Goal: Transaction & Acquisition: Purchase product/service

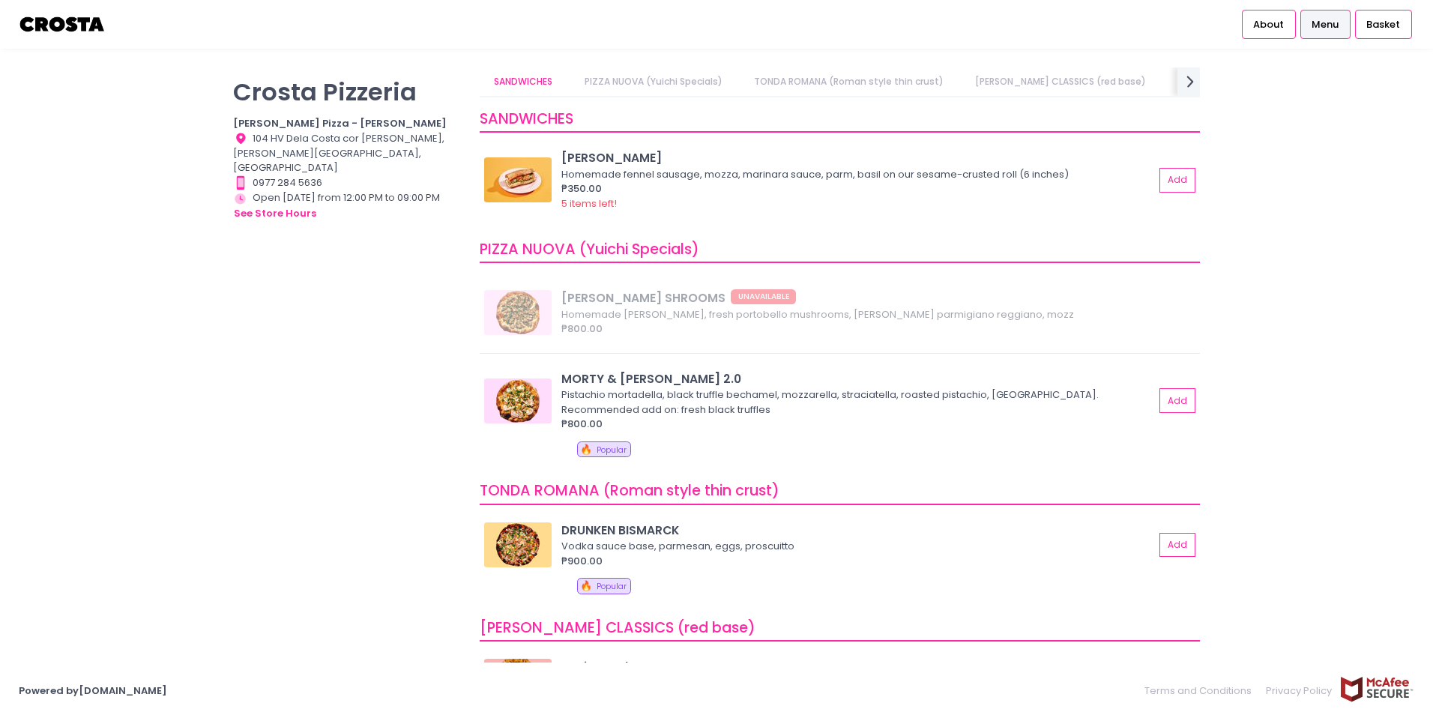
click at [1326, 30] on span "Menu" at bounding box center [1325, 24] width 27 height 15
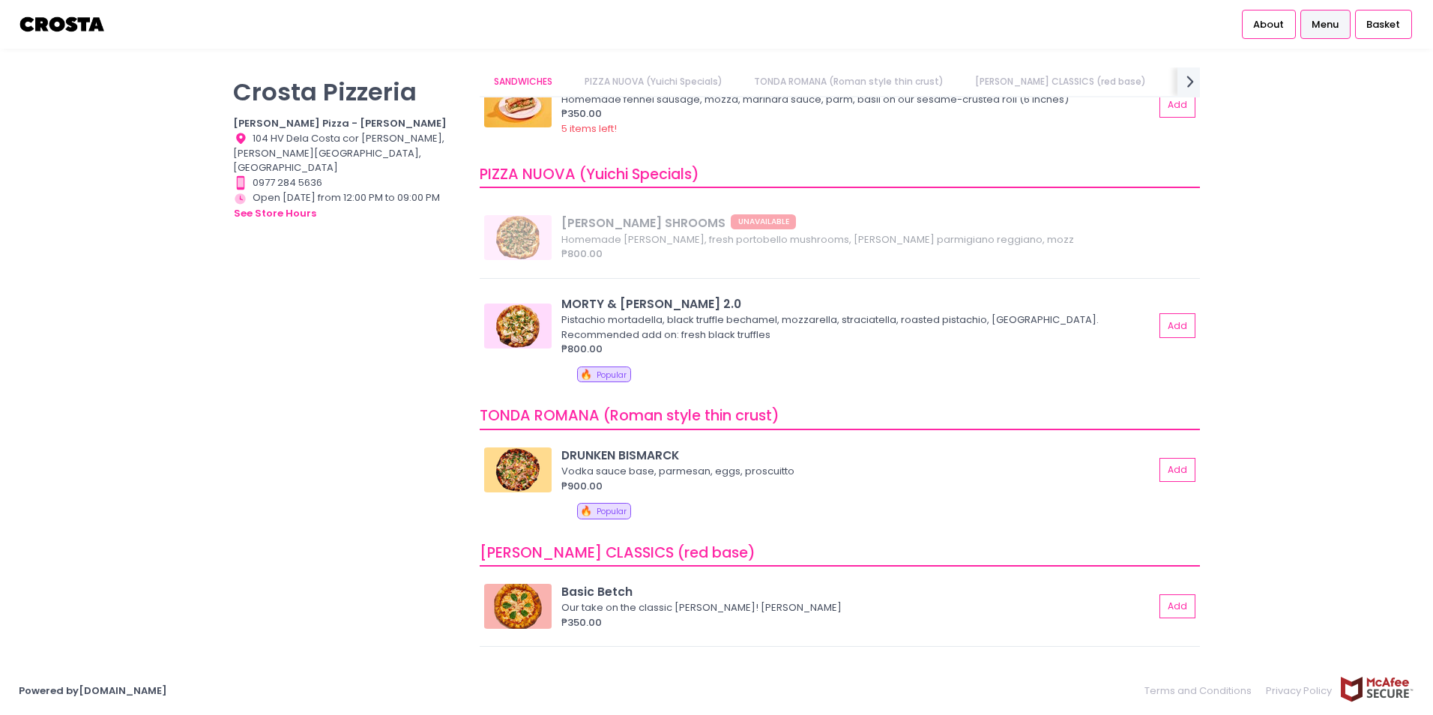
scroll to position [150, 0]
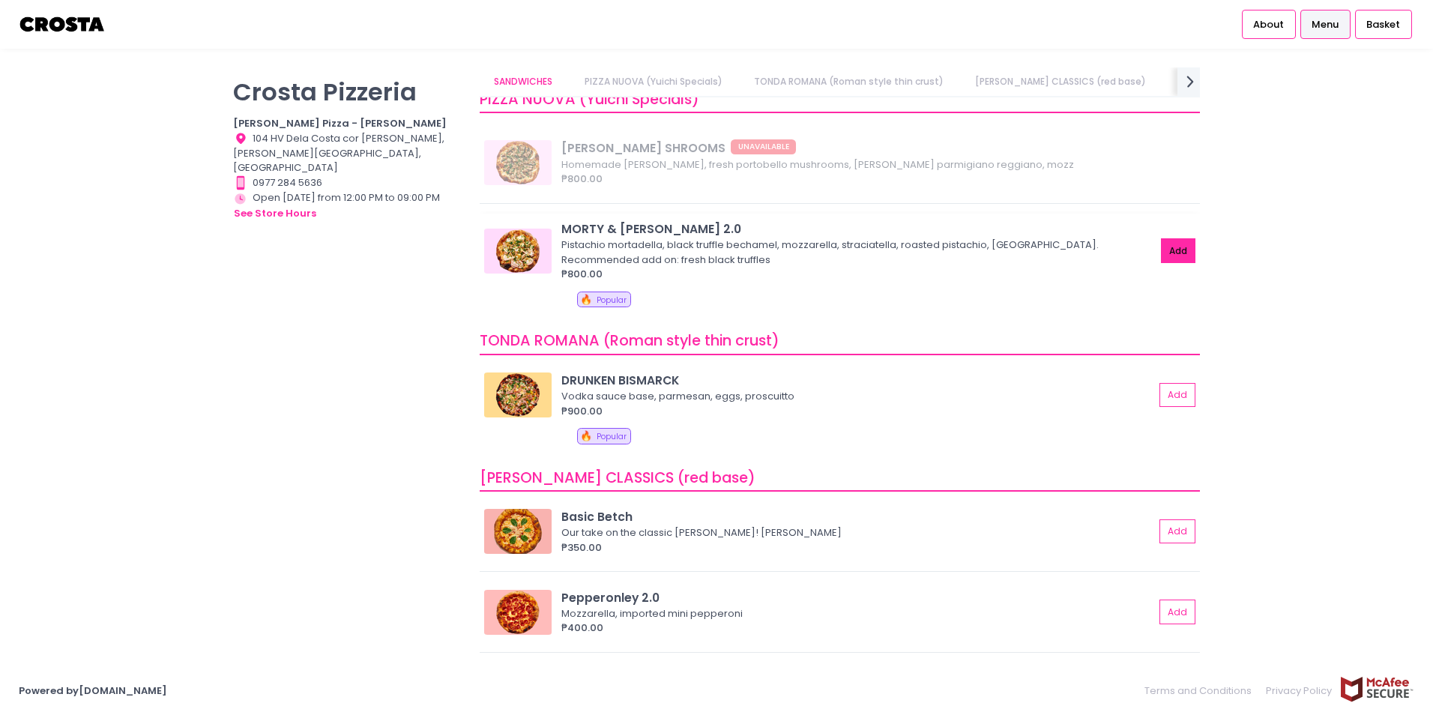
click at [1163, 247] on button "Add" at bounding box center [1178, 250] width 34 height 25
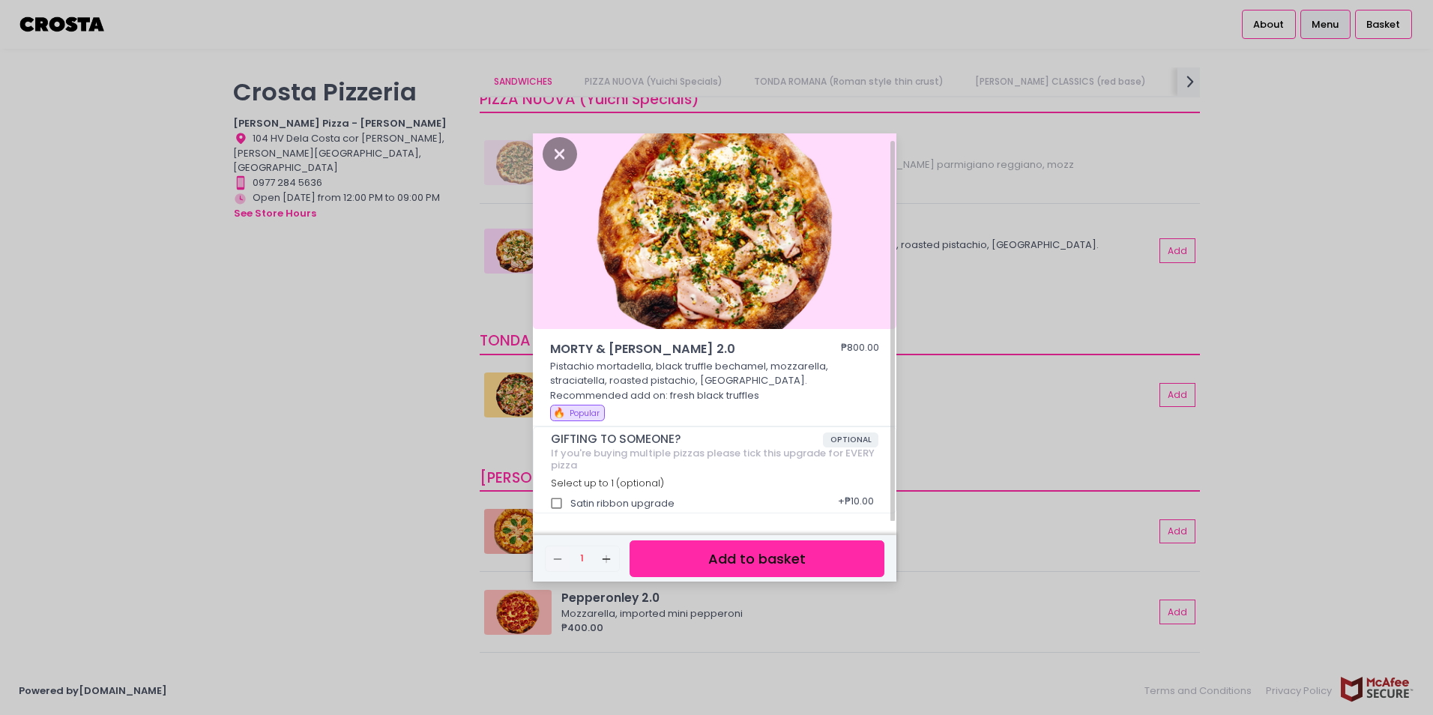
scroll to position [8, 0]
click at [774, 561] on button "Add to basket" at bounding box center [757, 558] width 255 height 37
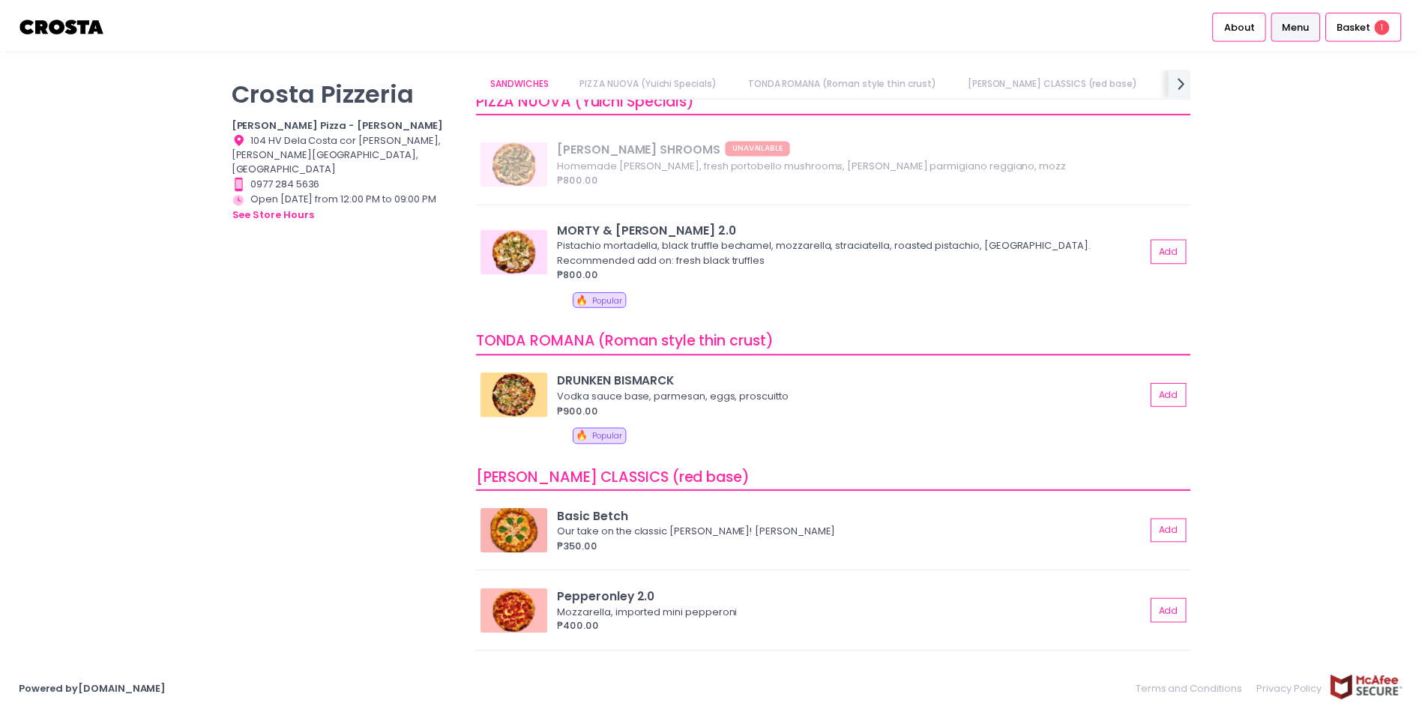
scroll to position [4, 0]
click at [1380, 21] on span "Basket" at bounding box center [1364, 24] width 34 height 15
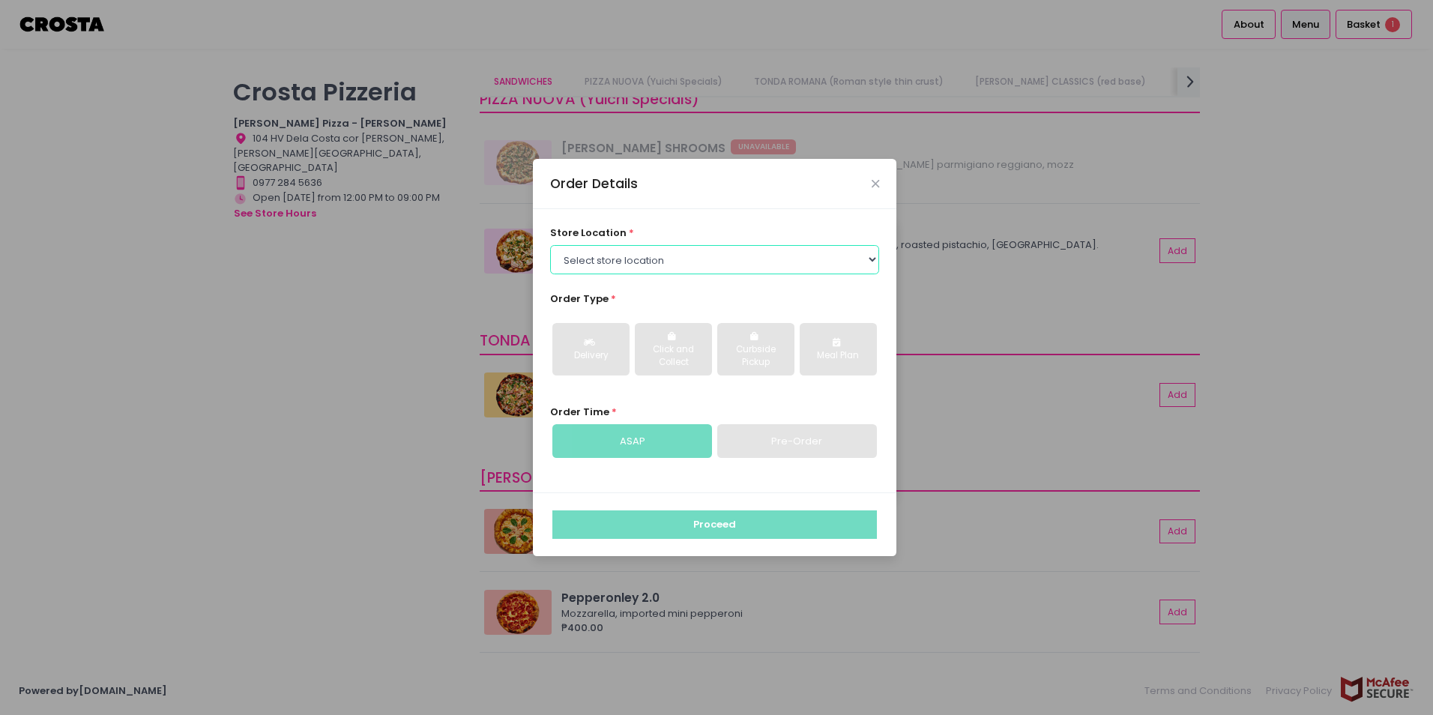
click at [724, 265] on select "Select store location Crosta Pizza - Salcedo Crosta Pizza - San Juan" at bounding box center [715, 259] width 330 height 28
select select "5fabb2e53664a8677beaeb89"
click at [550, 245] on select "Select store location Crosta Pizza - Salcedo Crosta Pizza - San Juan" at bounding box center [715, 259] width 330 height 28
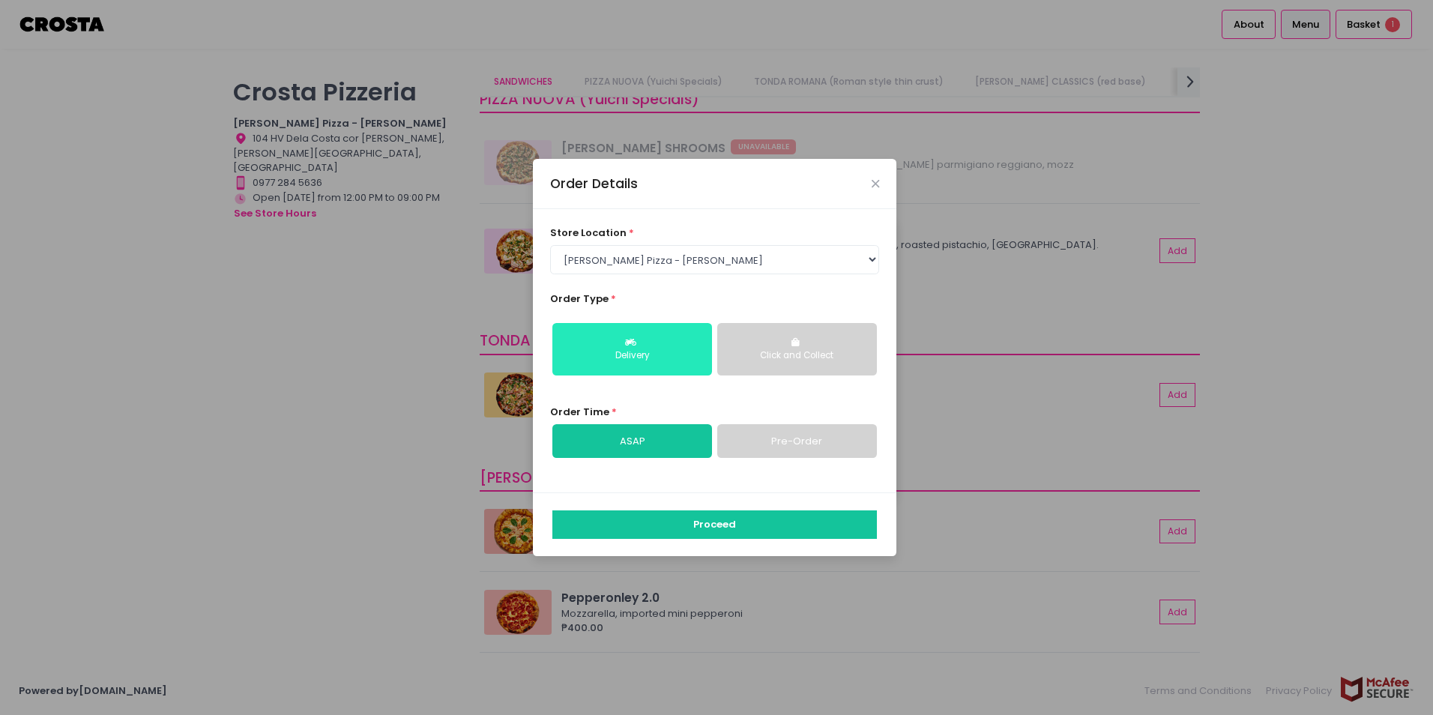
click at [673, 345] on button "Delivery" at bounding box center [632, 349] width 160 height 52
click at [661, 442] on link "ASAP" at bounding box center [632, 441] width 160 height 34
click at [810, 446] on link "Pre-Order" at bounding box center [797, 441] width 160 height 34
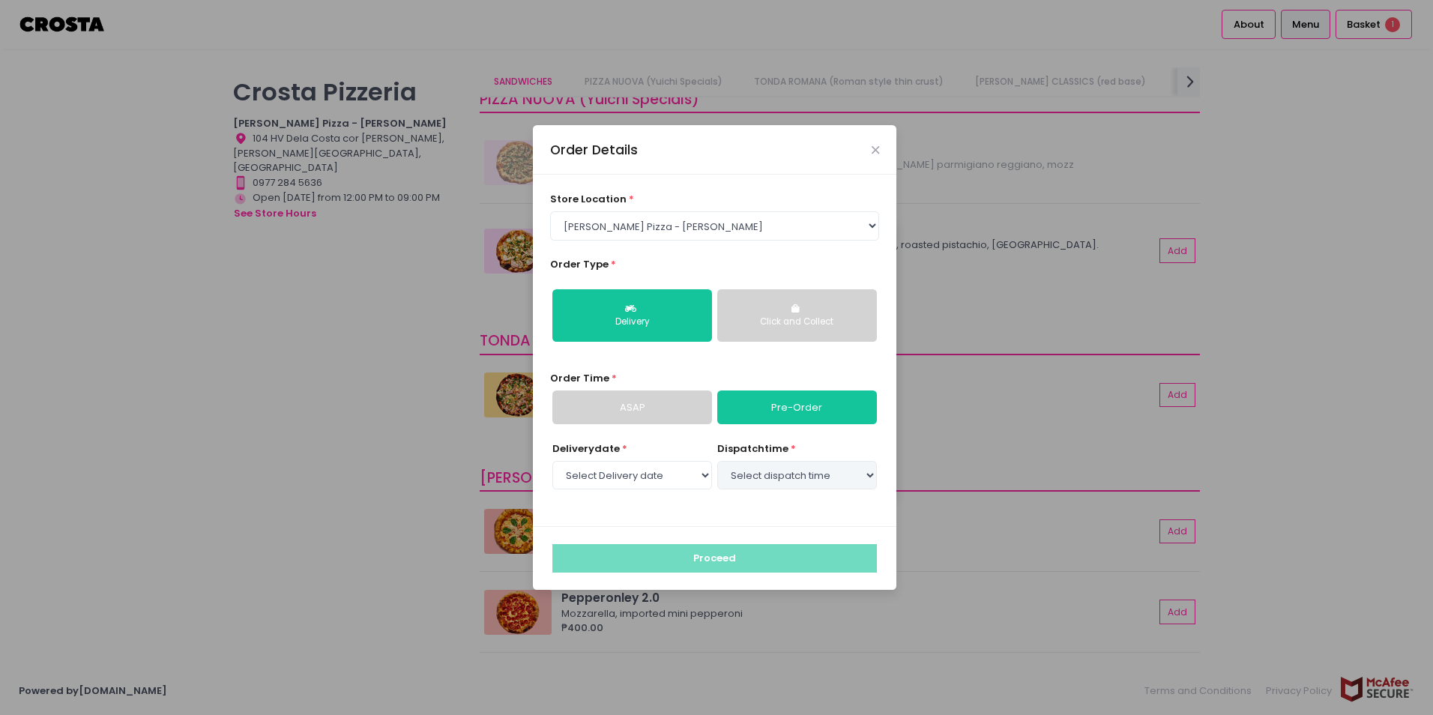
select select "2025-09-08"
click at [786, 475] on select "Select dispatch time 06:00 PM - 06:30 PM 06:30 PM - 07:00 PM 07:00 PM - 07:30 P…" at bounding box center [797, 475] width 160 height 28
select select "18:30"
click at [717, 461] on select "Select dispatch time 06:00 PM - 06:30 PM 06:30 PM - 07:00 PM 07:00 PM - 07:30 P…" at bounding box center [797, 475] width 160 height 28
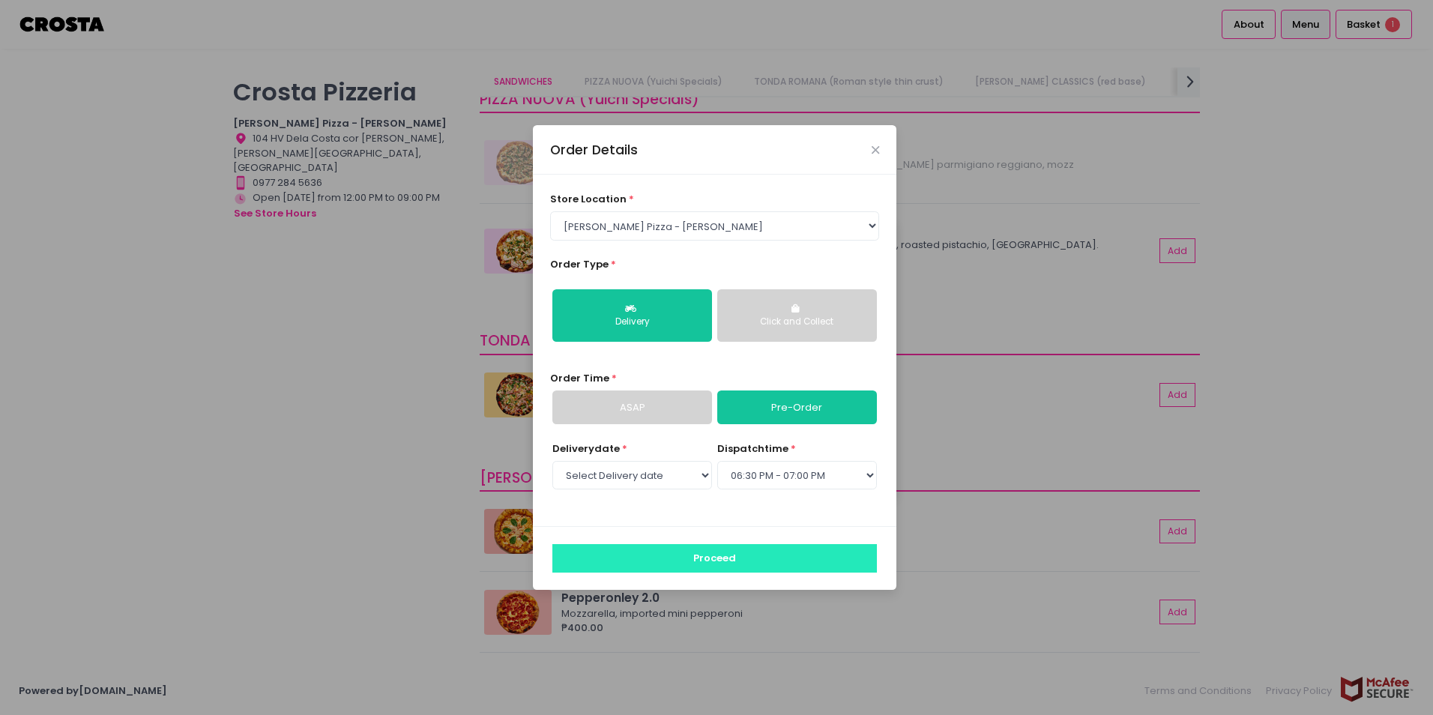
click at [735, 558] on button "Proceed" at bounding box center [714, 558] width 325 height 28
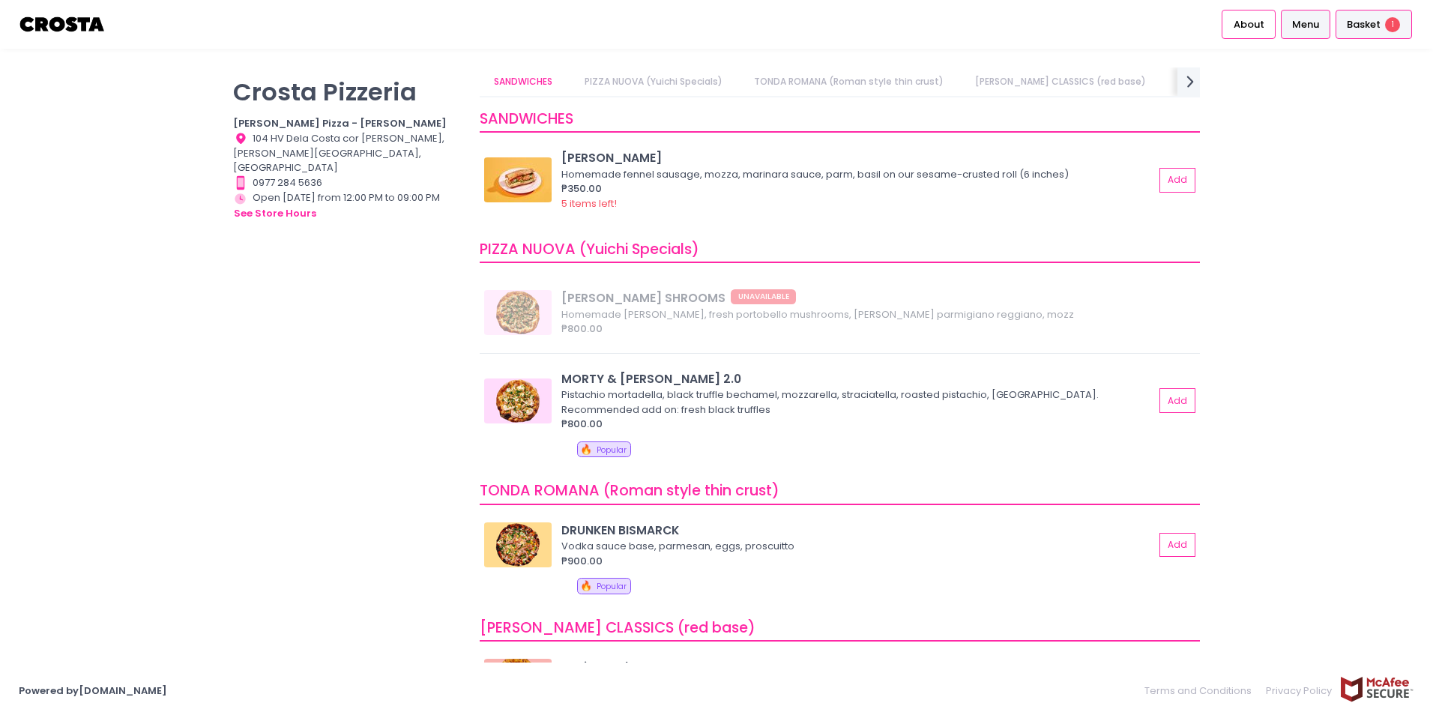
click at [1394, 31] on span "1" at bounding box center [1392, 24] width 15 height 15
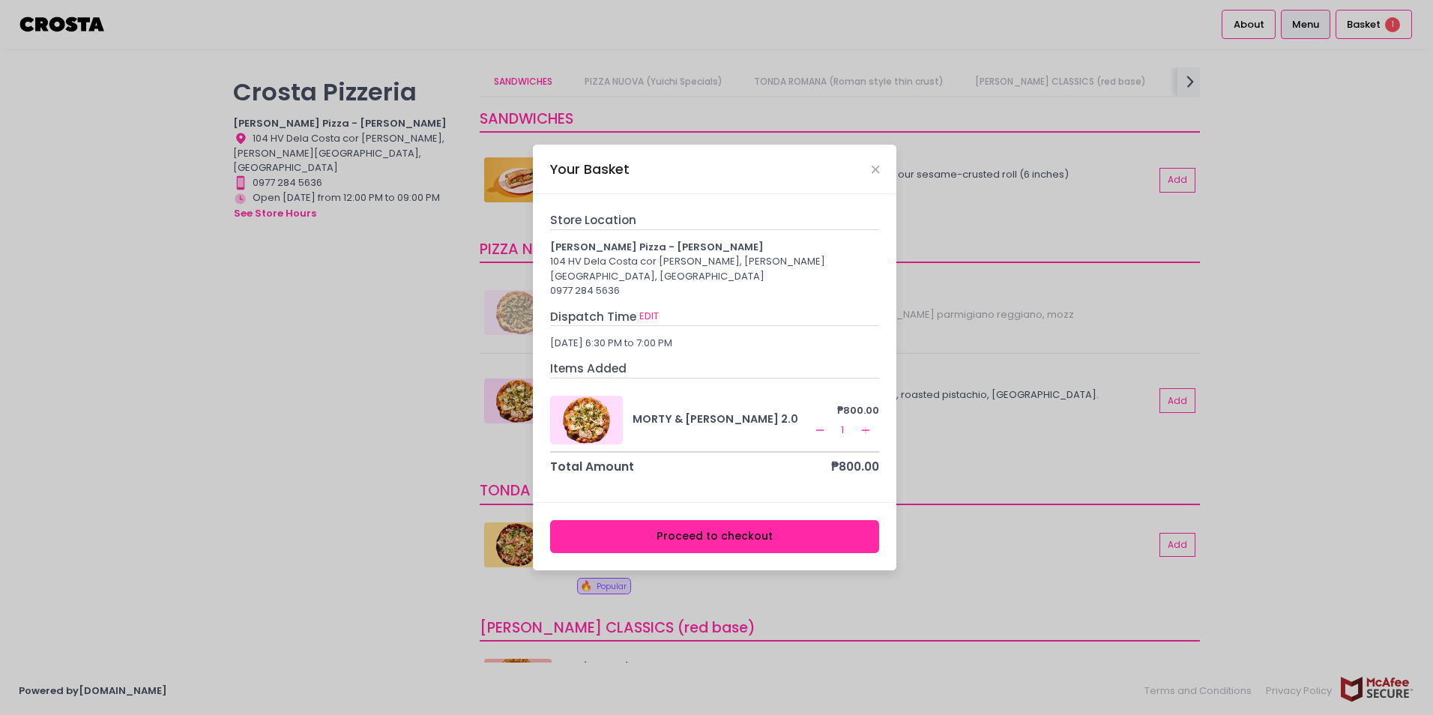
click at [688, 534] on button "Proceed to checkout" at bounding box center [715, 537] width 330 height 34
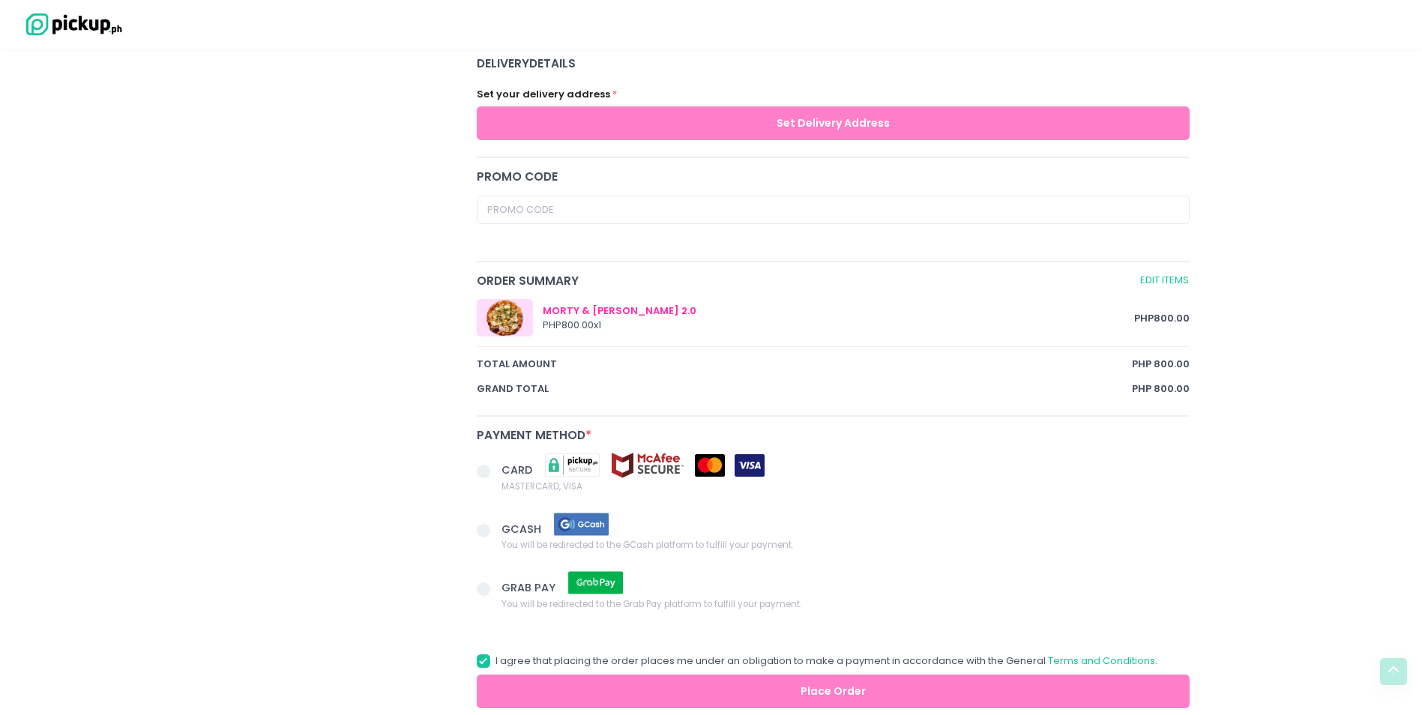
scroll to position [652, 0]
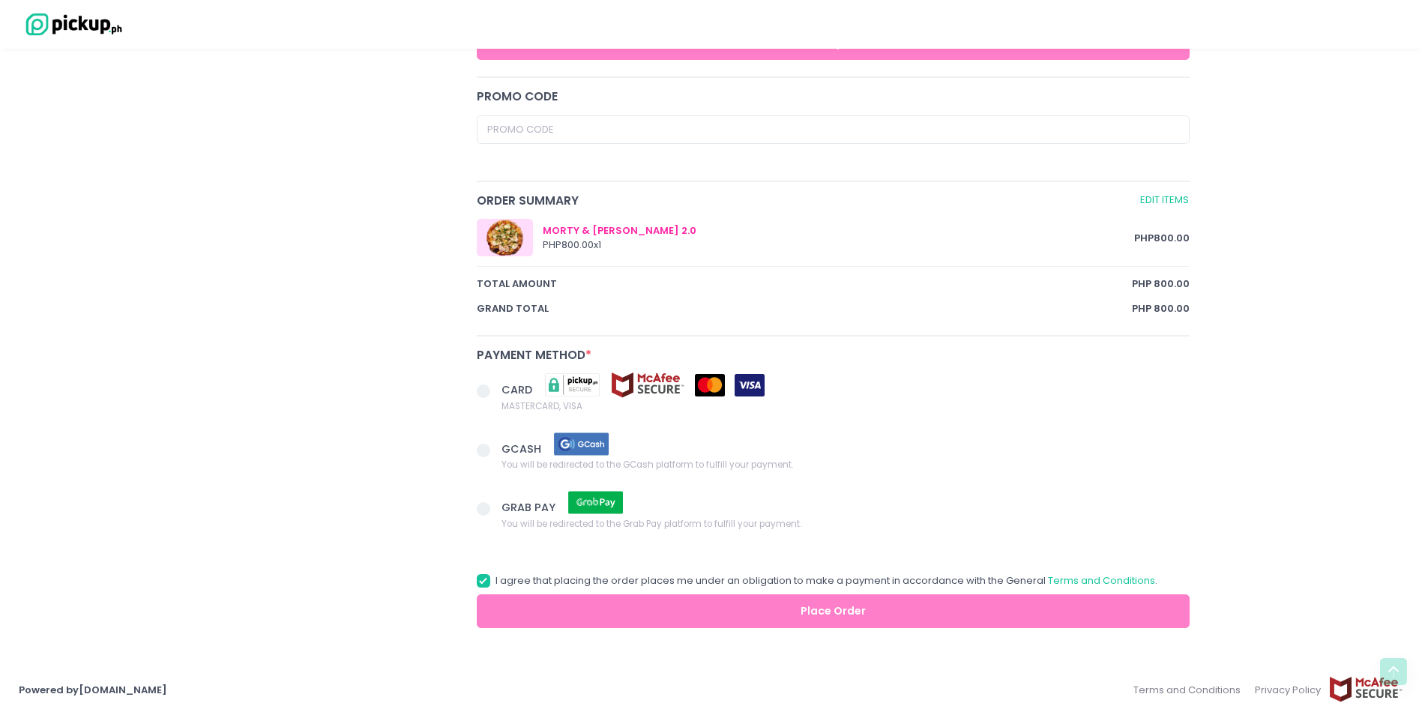
click at [484, 447] on span at bounding box center [483, 450] width 13 height 13
click at [496, 447] on input "GCASH You will be redirected to the GCash platform to fulfill your payment." at bounding box center [501, 448] width 10 height 10
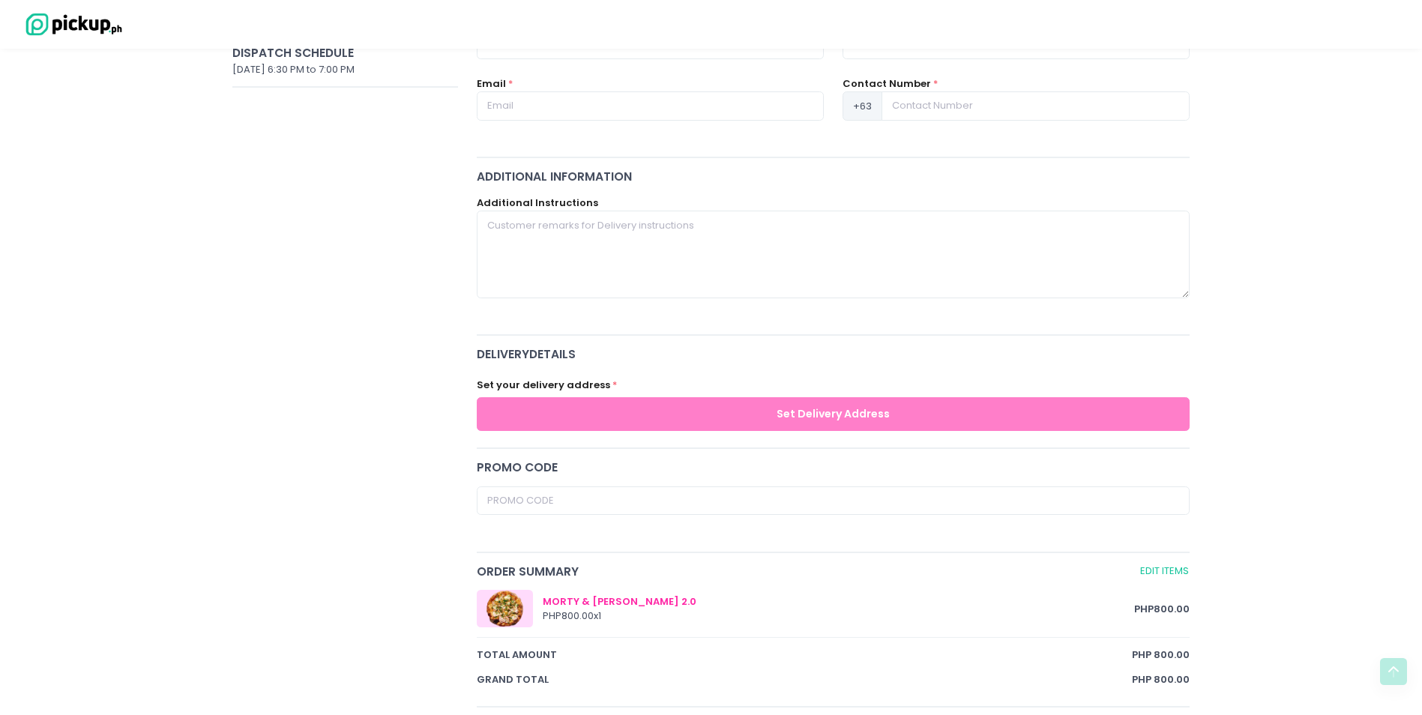
scroll to position [277, 0]
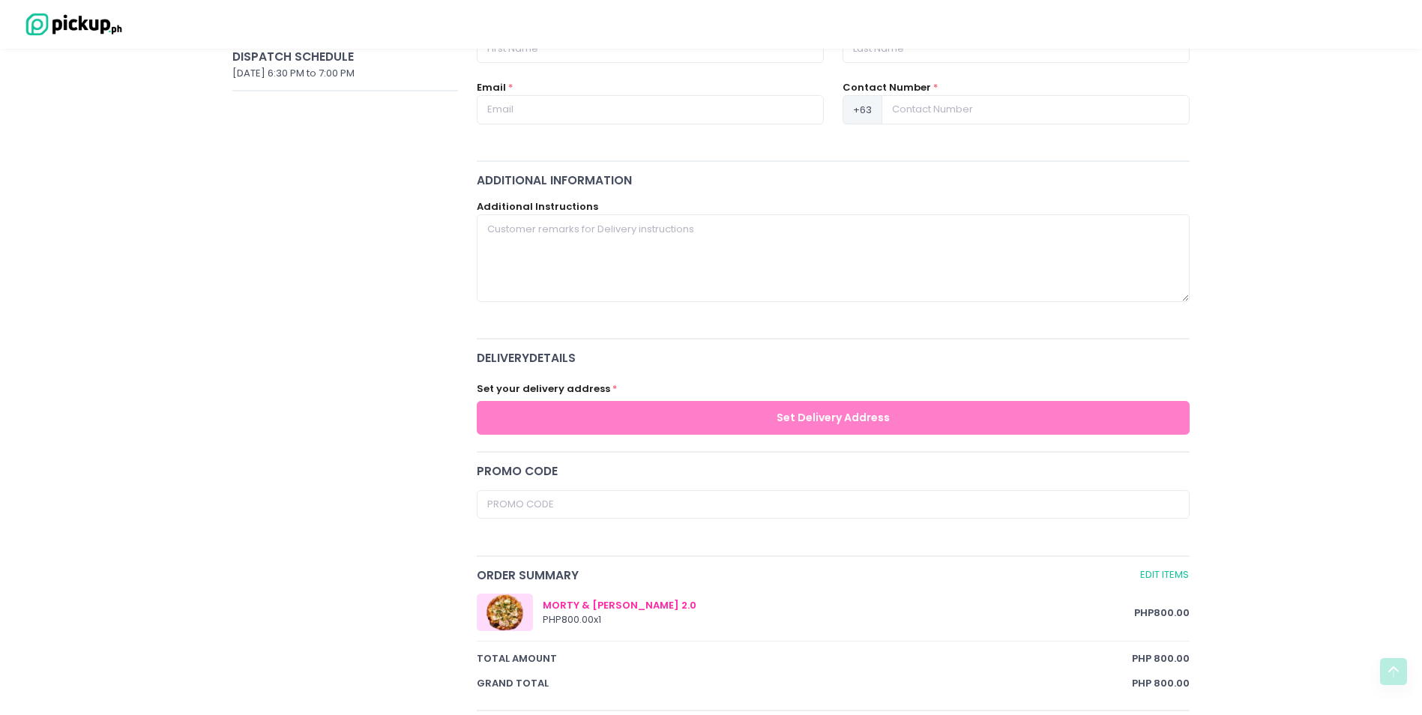
radio input "true"
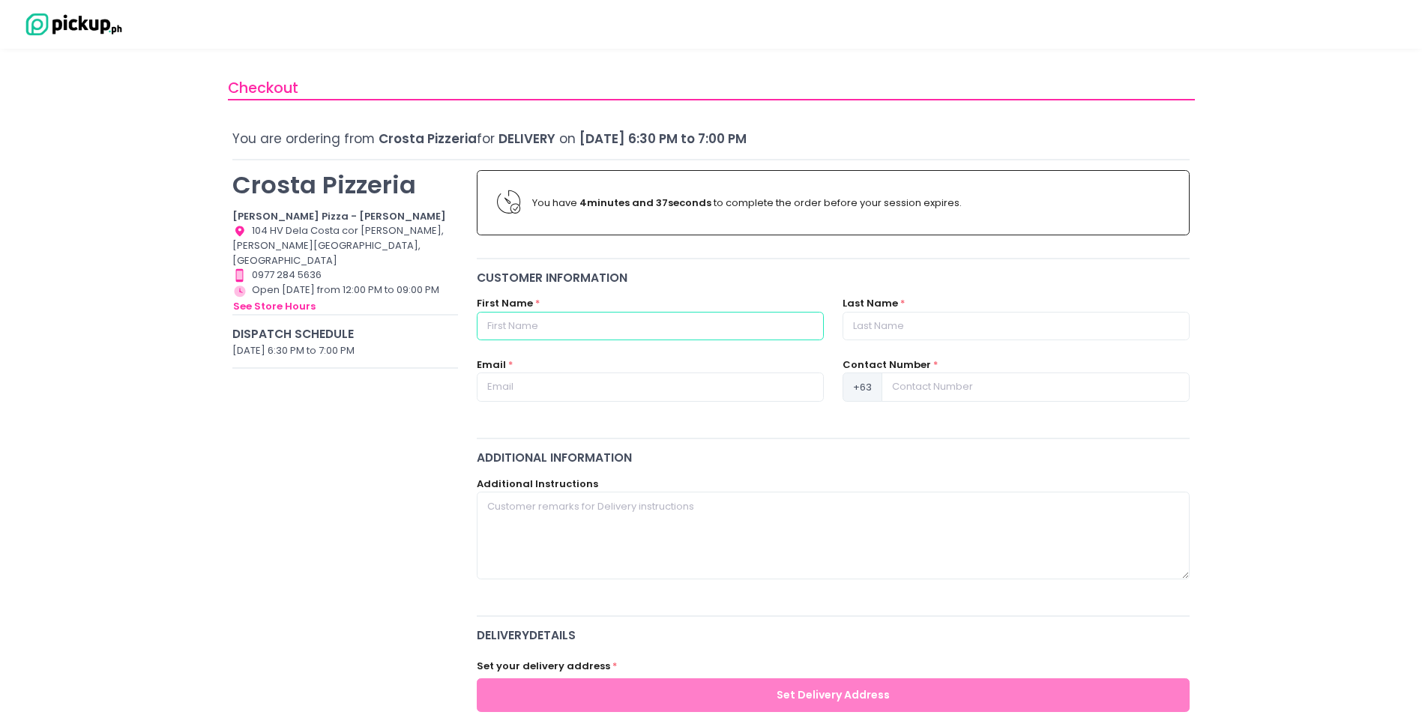
click at [669, 329] on input "text" at bounding box center [650, 326] width 347 height 28
type input "Ian arvie"
type input "De Guzman"
type input "ian.arvie.deguzman@gmail.com"
type input "09174782192"
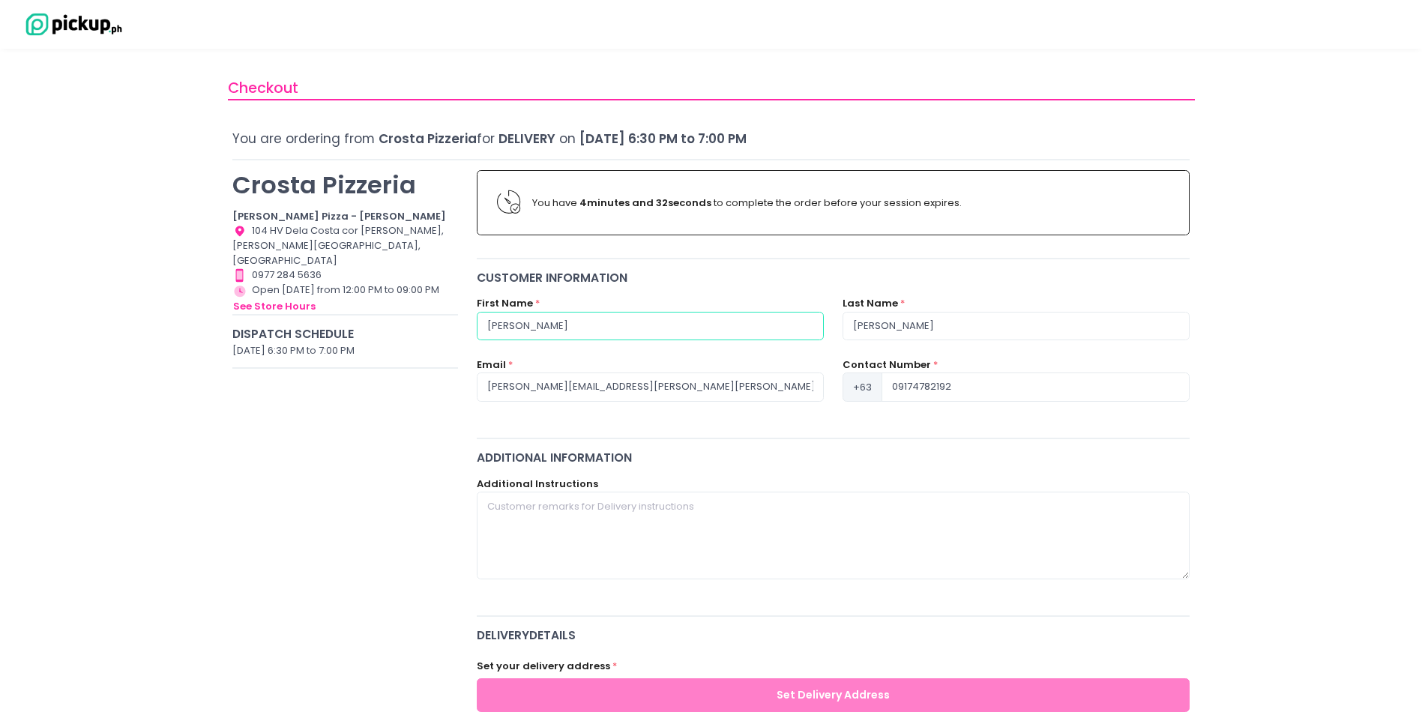
radio input "true"
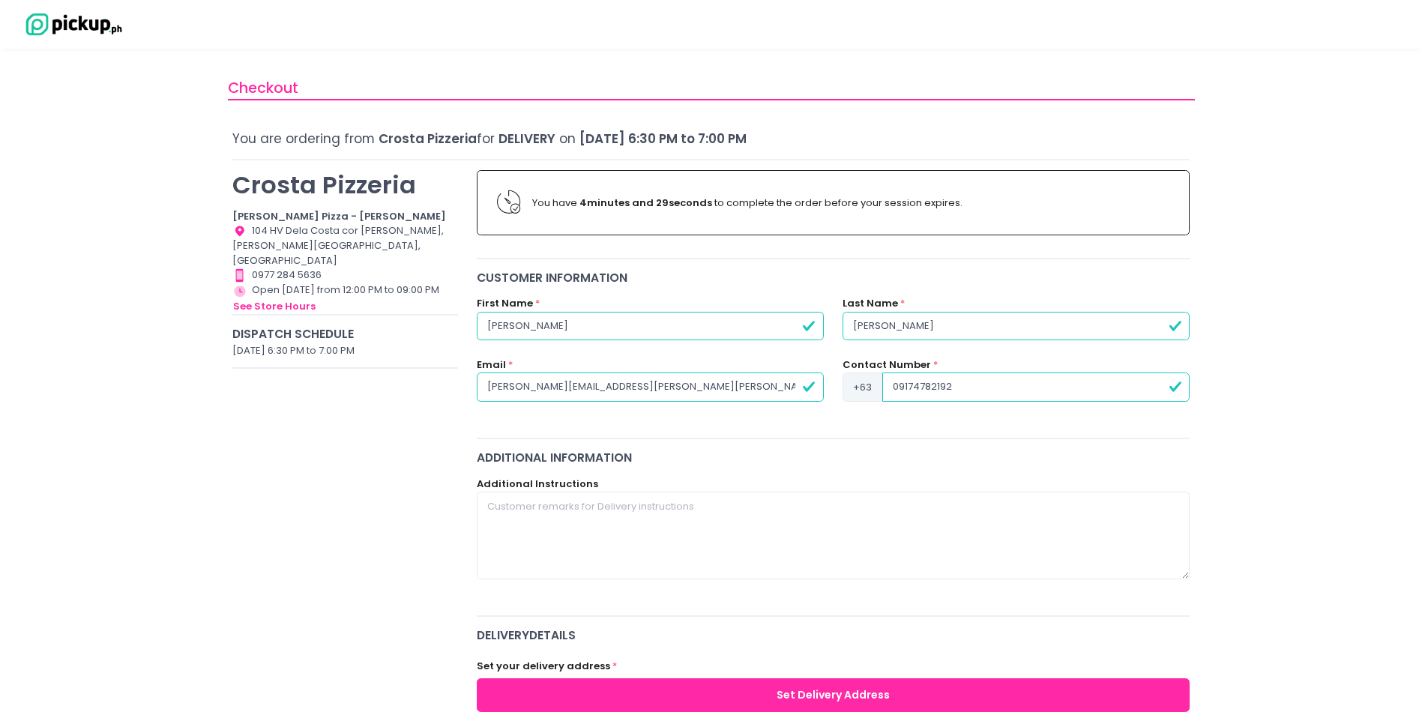
click at [510, 322] on input "Ian arvie" at bounding box center [650, 326] width 347 height 28
type input "Ian rvie"
radio input "true"
type input "Ian Arvie"
radio input "true"
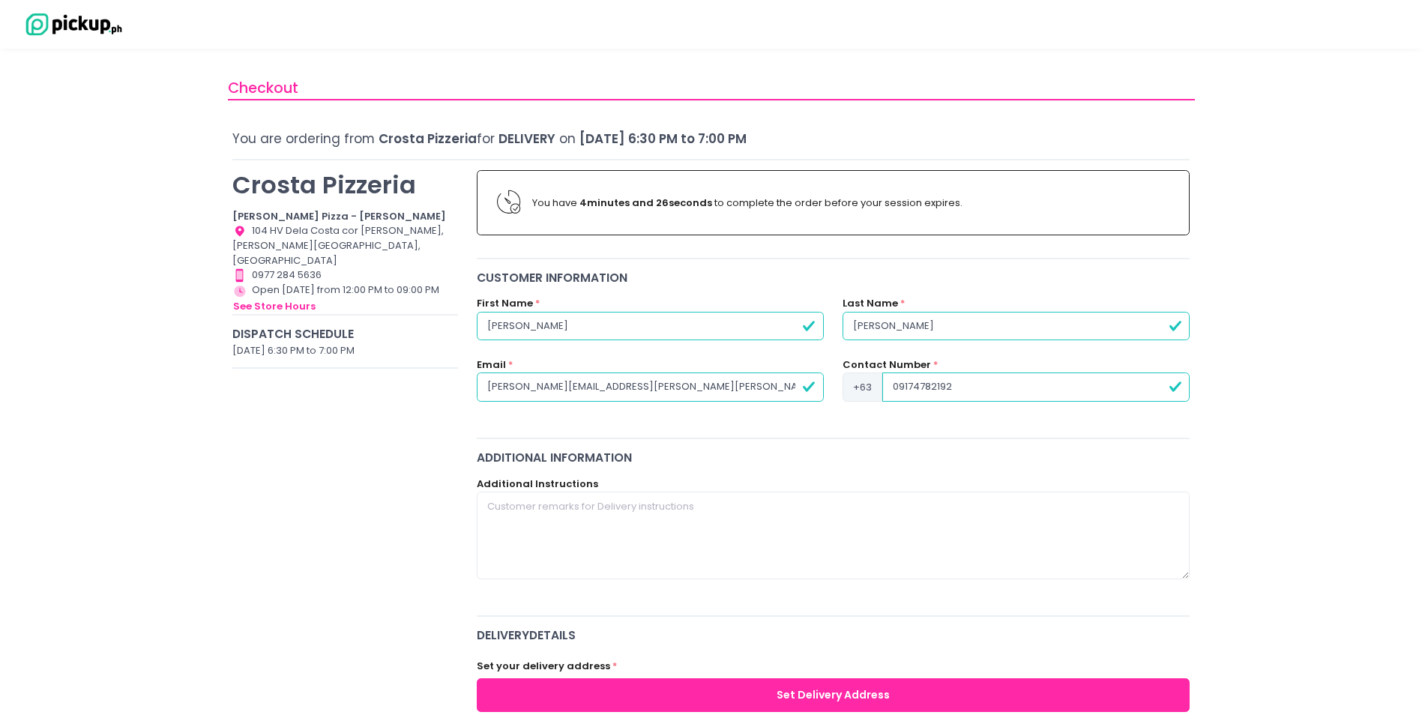
type input "Ian Arvie"
click at [1122, 322] on input "De Guzman" at bounding box center [1016, 326] width 347 height 28
drag, startPoint x: 1049, startPoint y: 314, endPoint x: 993, endPoint y: 319, distance: 56.4
click at [1049, 314] on input "De Guzman" at bounding box center [1016, 326] width 347 height 28
click at [771, 394] on input "ian.arvie.deguzman@gmail.com" at bounding box center [650, 387] width 347 height 28
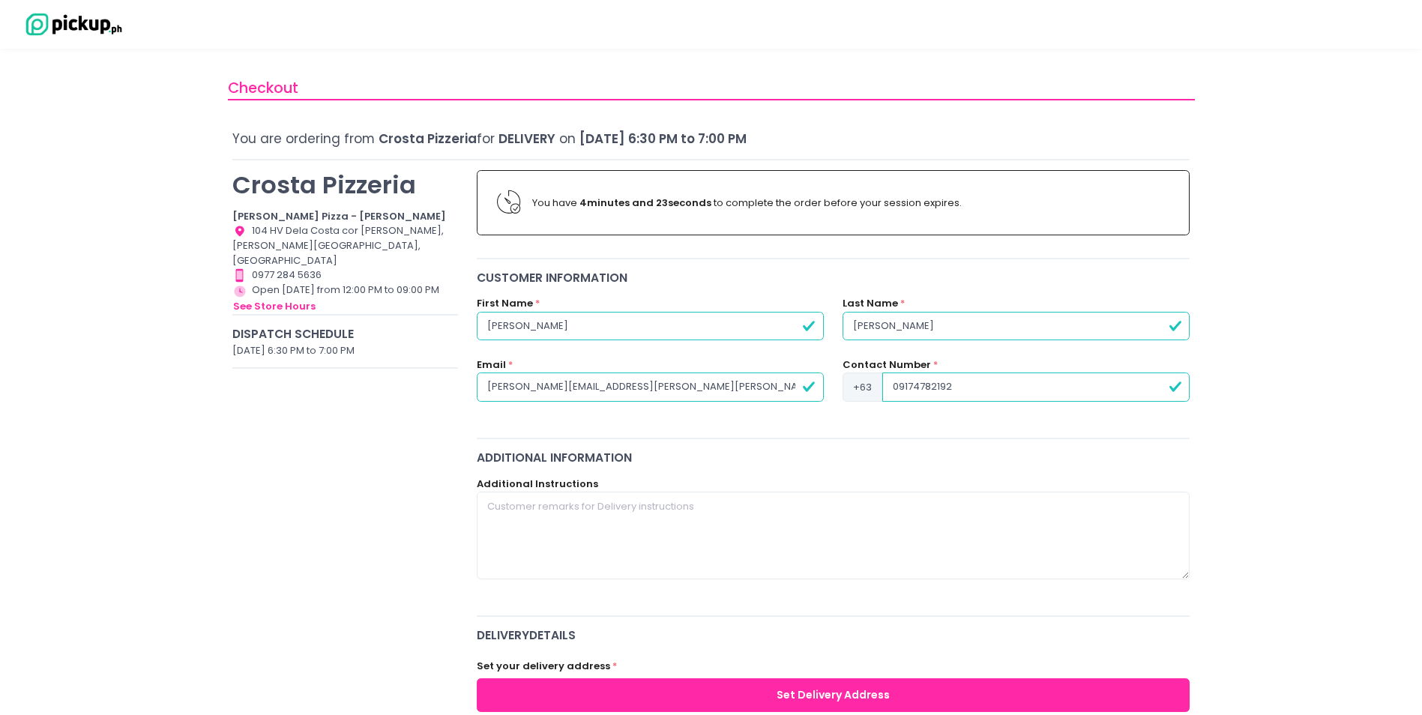
radio input "true"
click at [995, 383] on input "09174782192" at bounding box center [1035, 387] width 307 height 28
click at [897, 388] on input "09174782192" at bounding box center [1035, 387] width 307 height 28
type input "9174782192"
radio input "true"
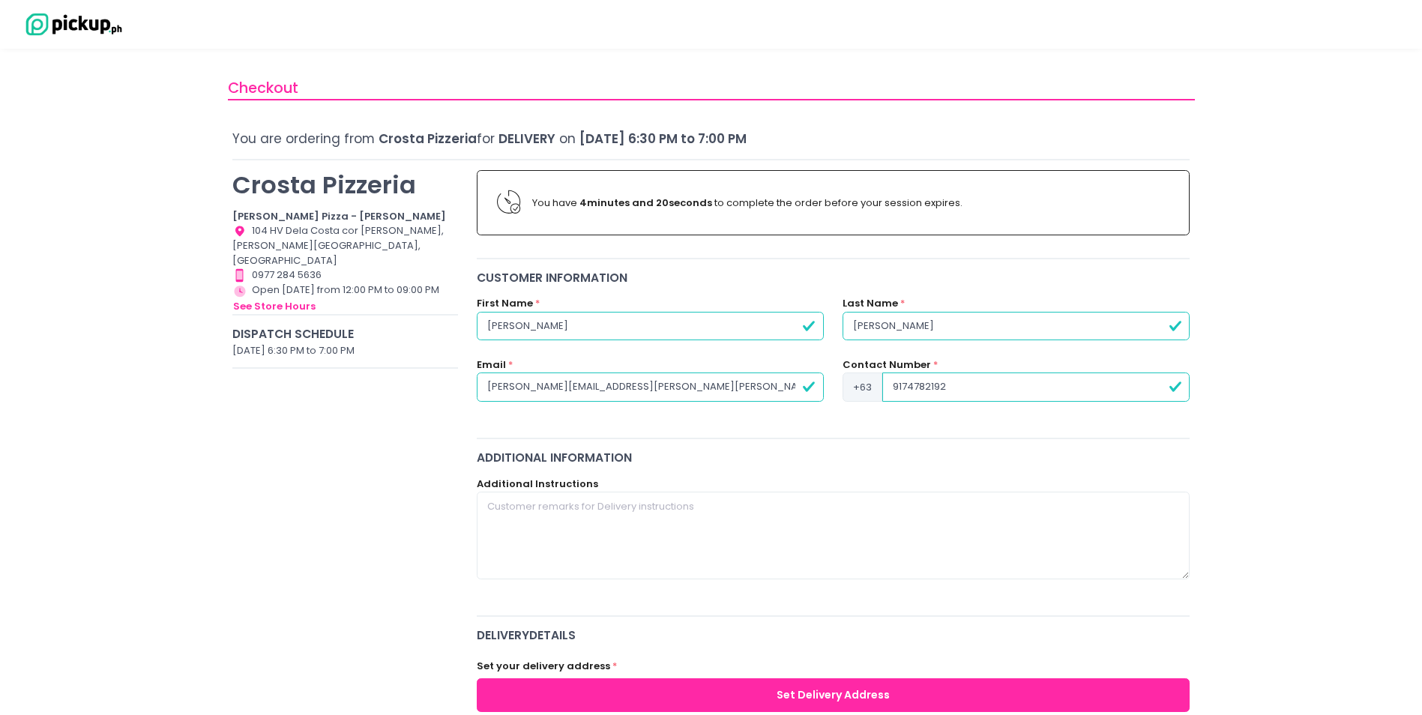
type input "9174782192"
radio input "true"
click at [871, 322] on input "De Guzman" at bounding box center [1016, 326] width 347 height 28
click at [858, 321] on input "De Guzman" at bounding box center [1016, 326] width 347 height 28
type input "e Guzman"
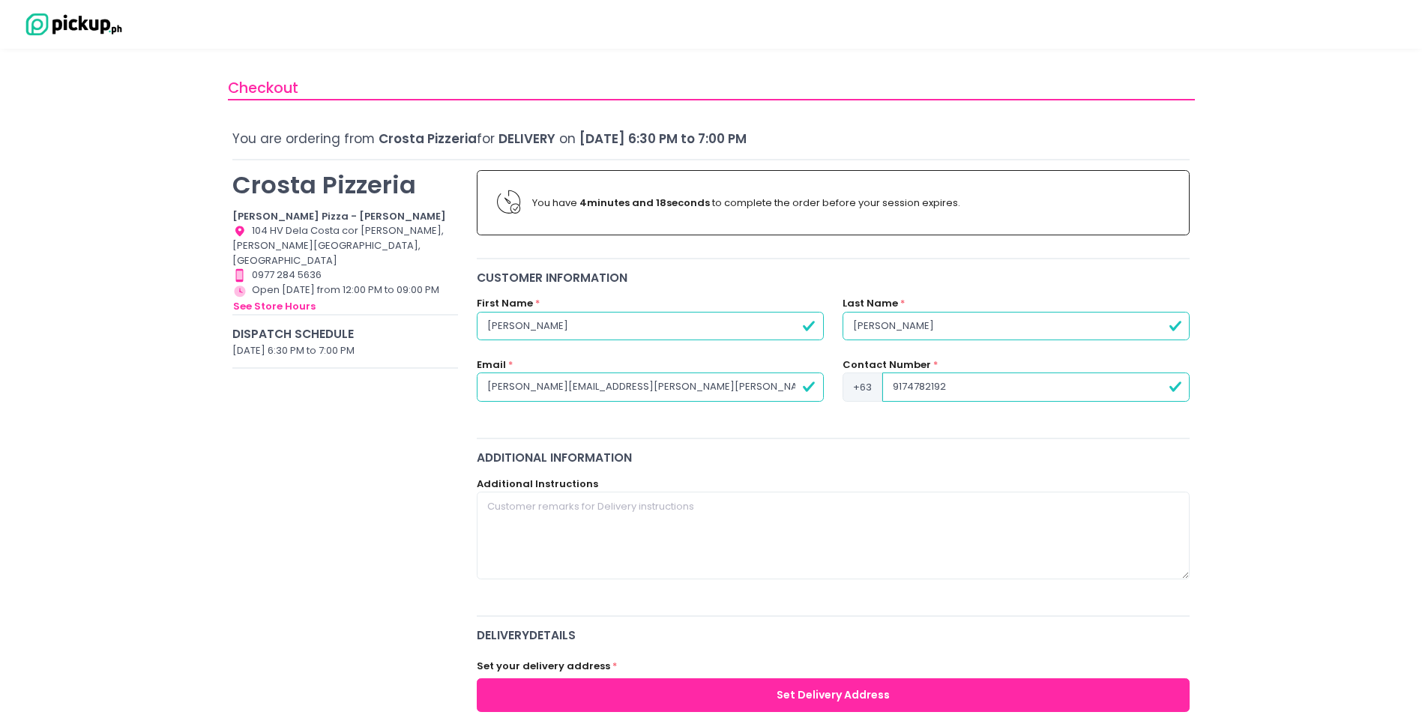
radio input "true"
type input "De Guzman"
radio input "true"
click at [491, 385] on input "ian.arvie.deguzman@gmail.com" at bounding box center [650, 387] width 347 height 28
type input "an.arvie.deguzman@gmail.com"
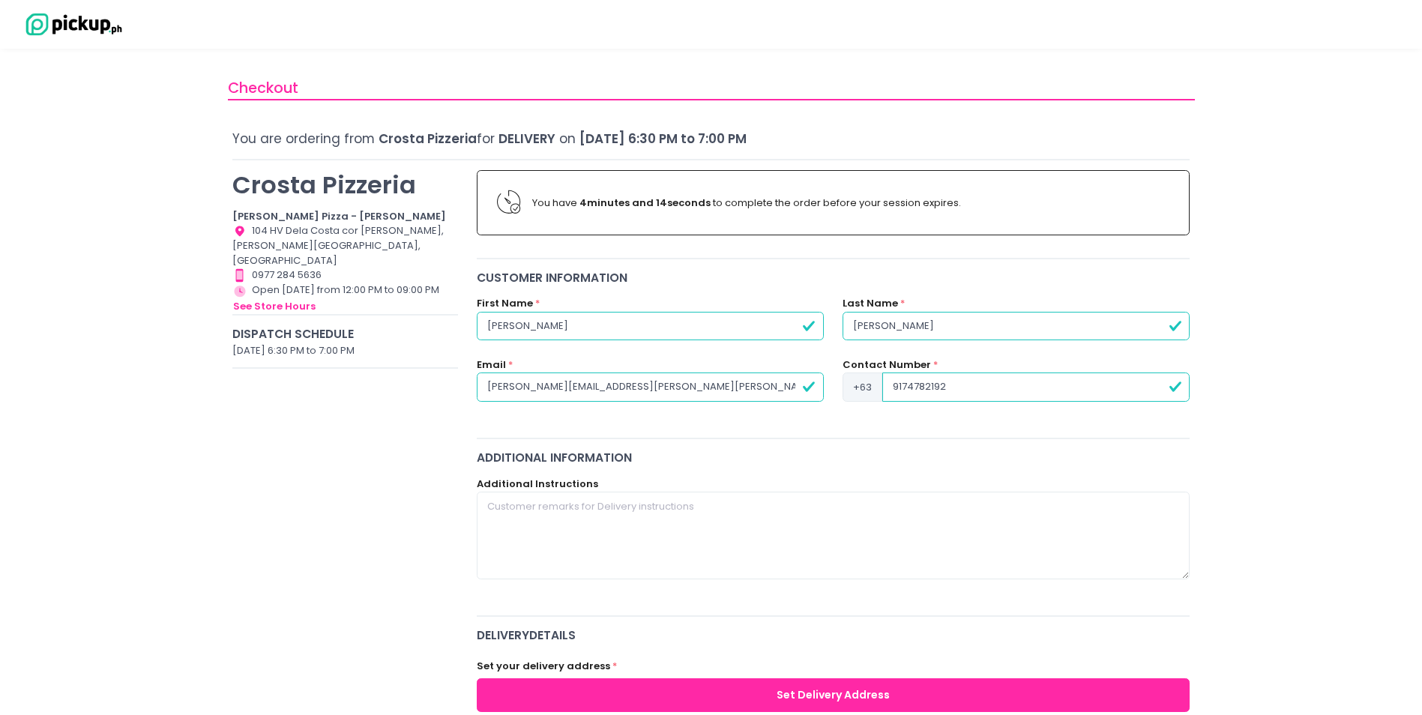
radio input "true"
type input "ian.arvie.deguzman@gmail.com"
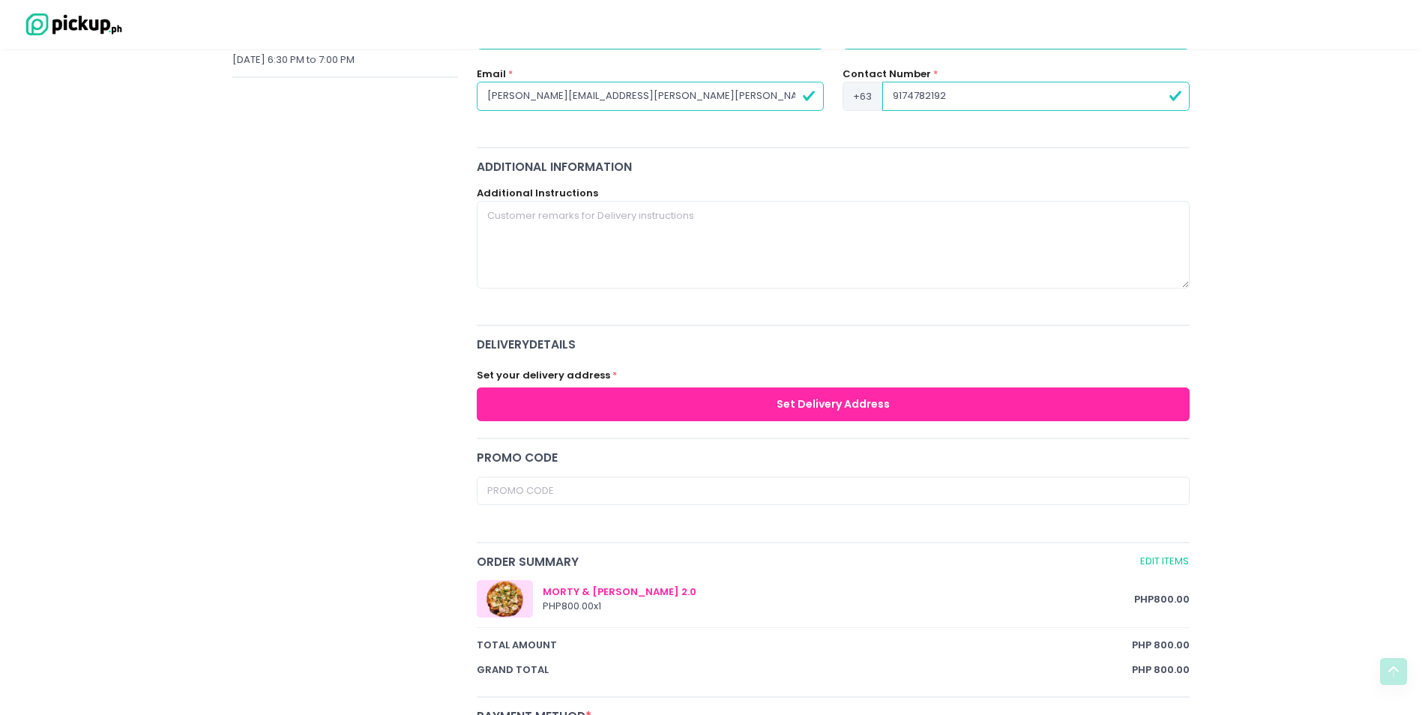
scroll to position [300, 0]
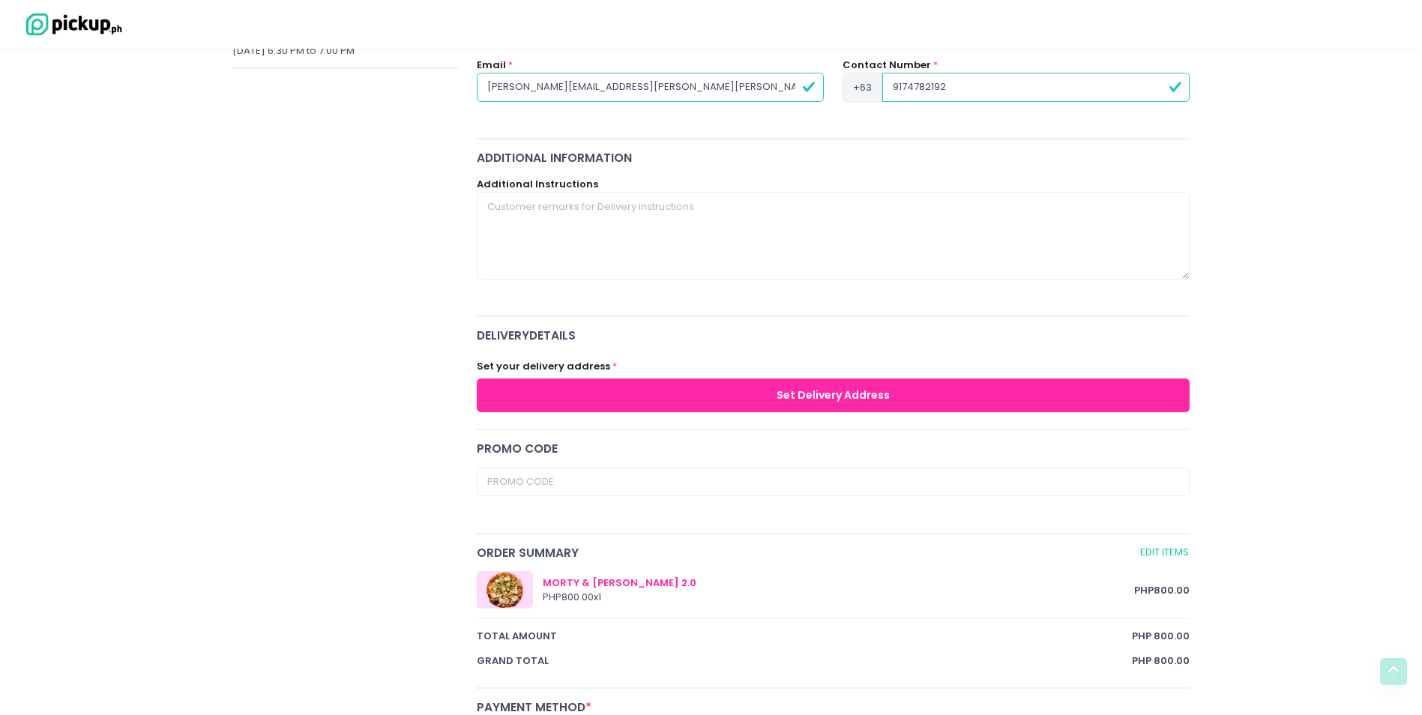
click at [700, 389] on button "Set Delivery Address" at bounding box center [834, 396] width 714 height 34
radio input "true"
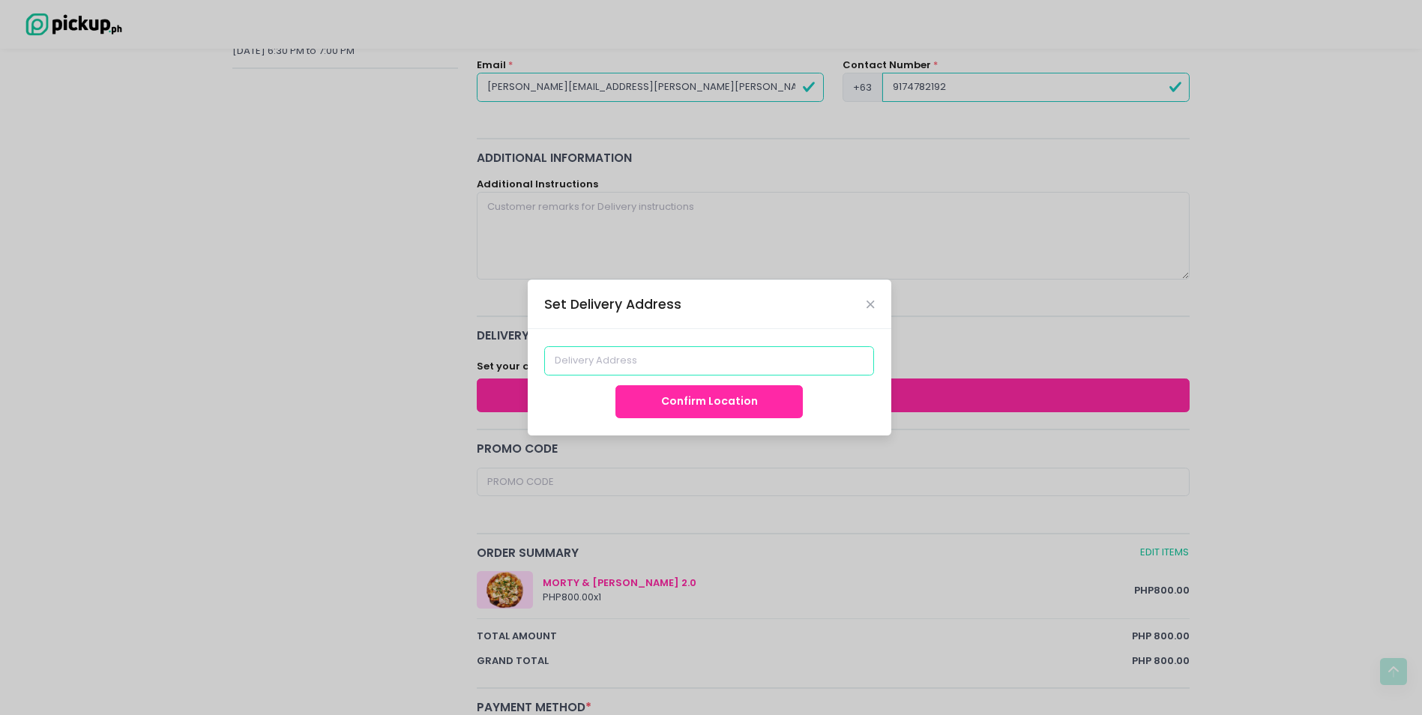
click at [681, 360] on input at bounding box center [709, 360] width 330 height 28
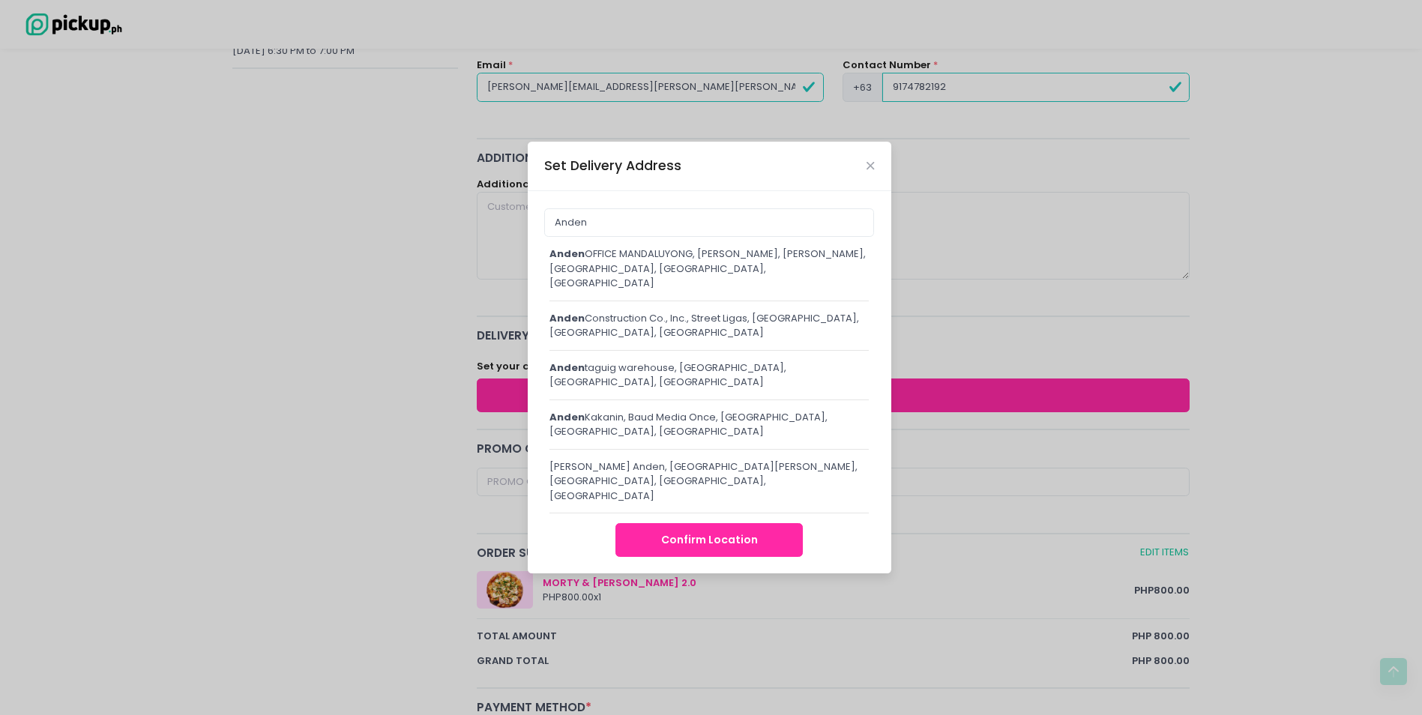
click at [660, 291] on div "Anden OFFICE MANDALUYONG, J.P. Rizal, Mabini - J Rizal, Mandaluyong City, Metro…" at bounding box center [709, 269] width 320 height 44
type input "ANDEN OFFICE MANDALUYONG, J.P. Rizal, Mabini - J Rizal, Mandaluyong City, Metro…"
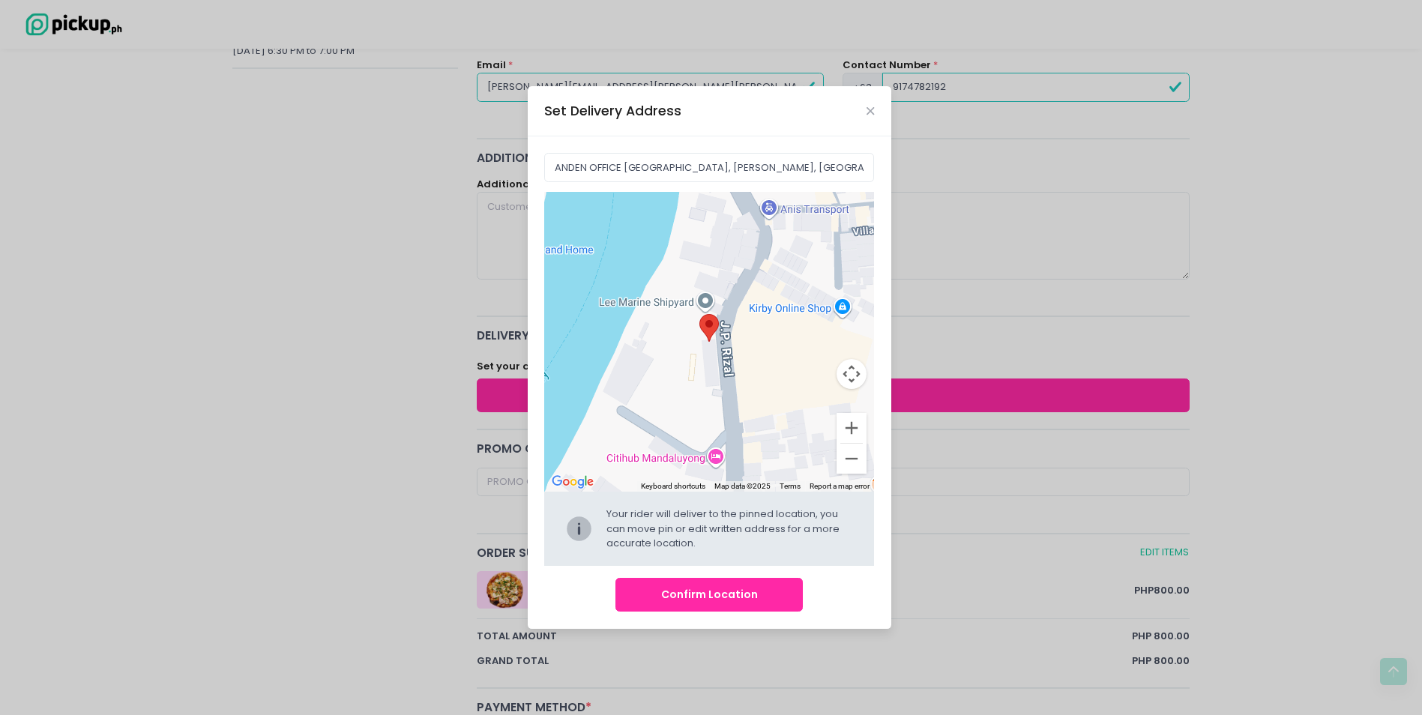
click at [725, 596] on button "Confirm Location" at bounding box center [708, 595] width 187 height 34
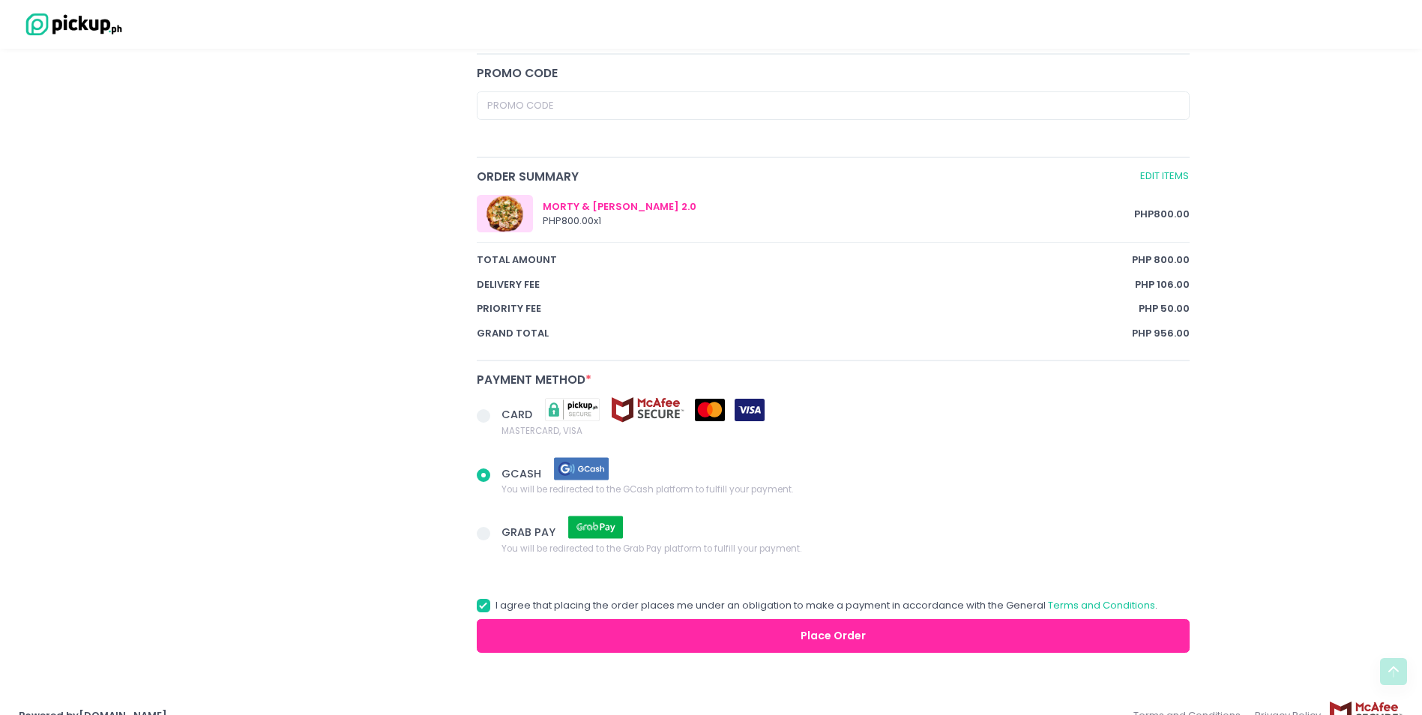
scroll to position [765, 0]
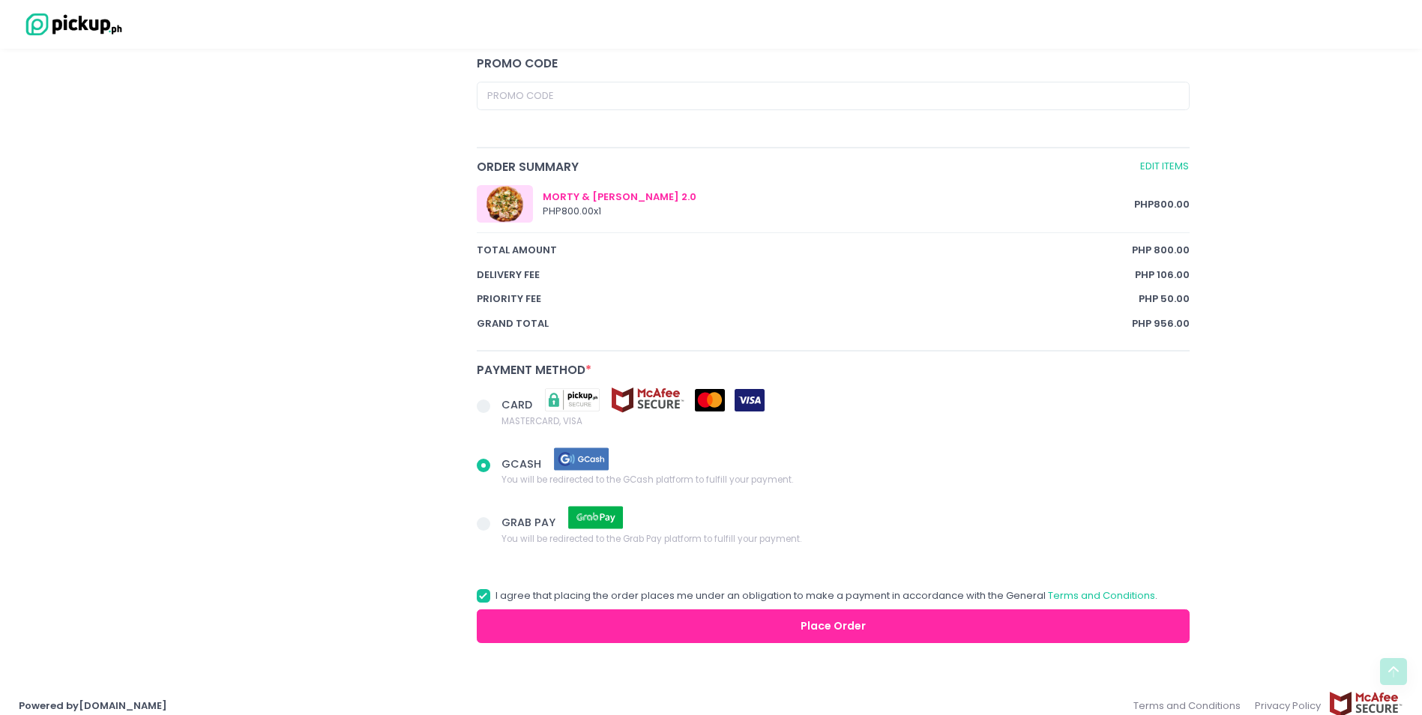
click at [570, 615] on button "Place Order" at bounding box center [834, 626] width 714 height 34
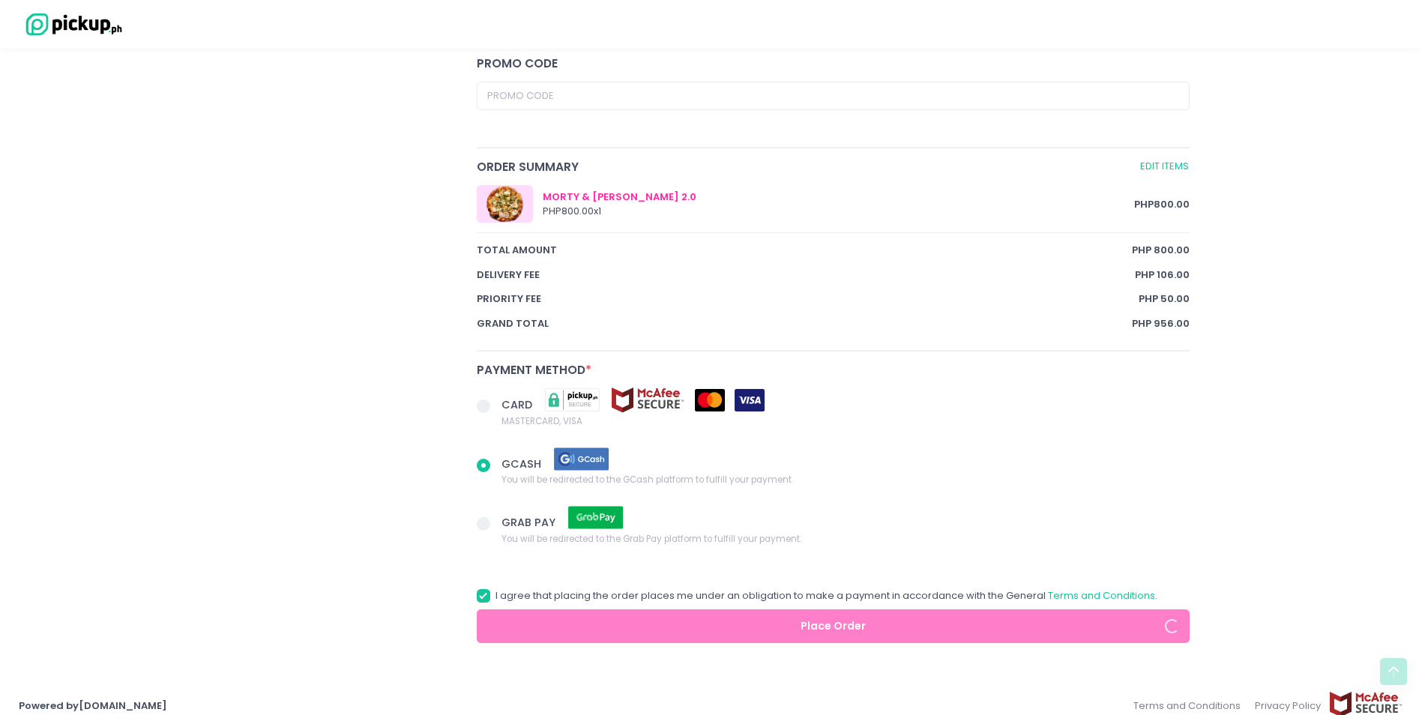
radio input "true"
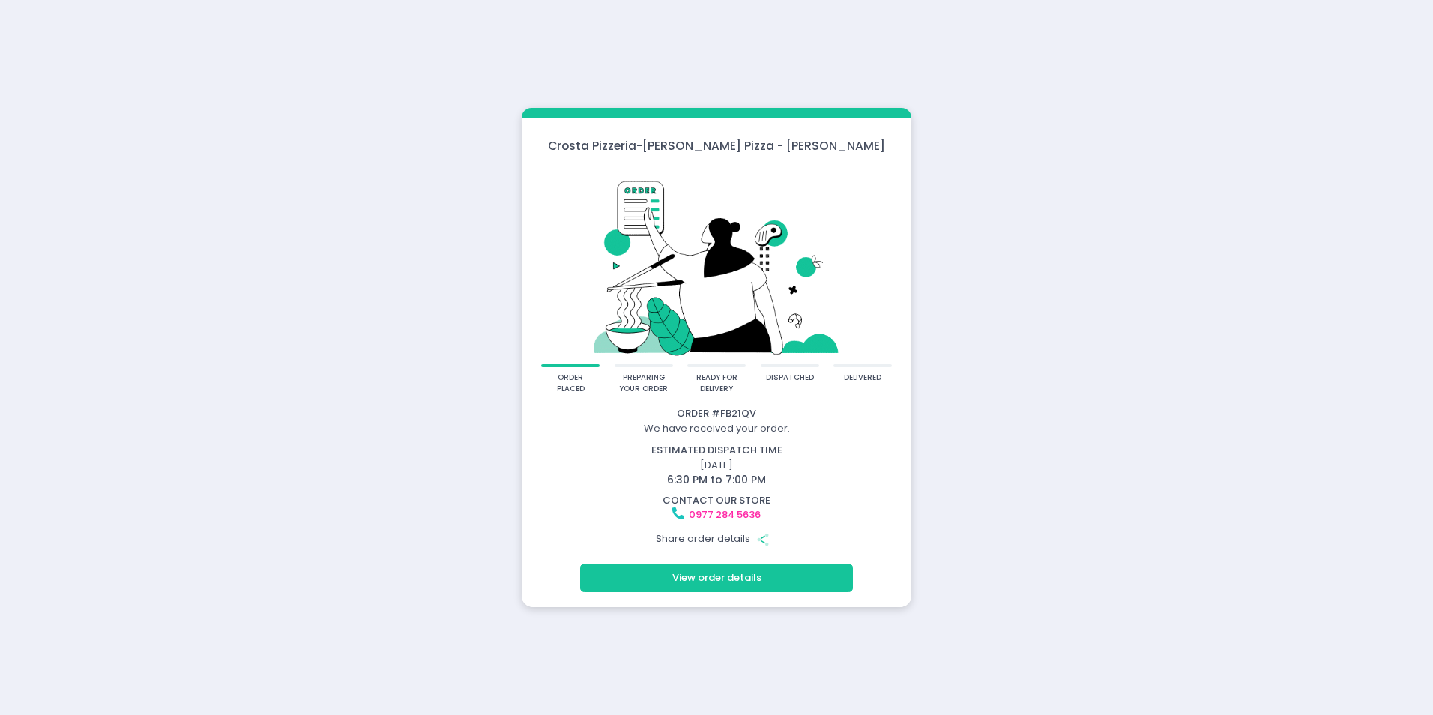
click at [1029, 121] on div "[PERSON_NAME] Pizzeria - [PERSON_NAME] Pizza - [PERSON_NAME] order placed prepa…" at bounding box center [716, 357] width 1433 height 715
